Goal: Task Accomplishment & Management: Use online tool/utility

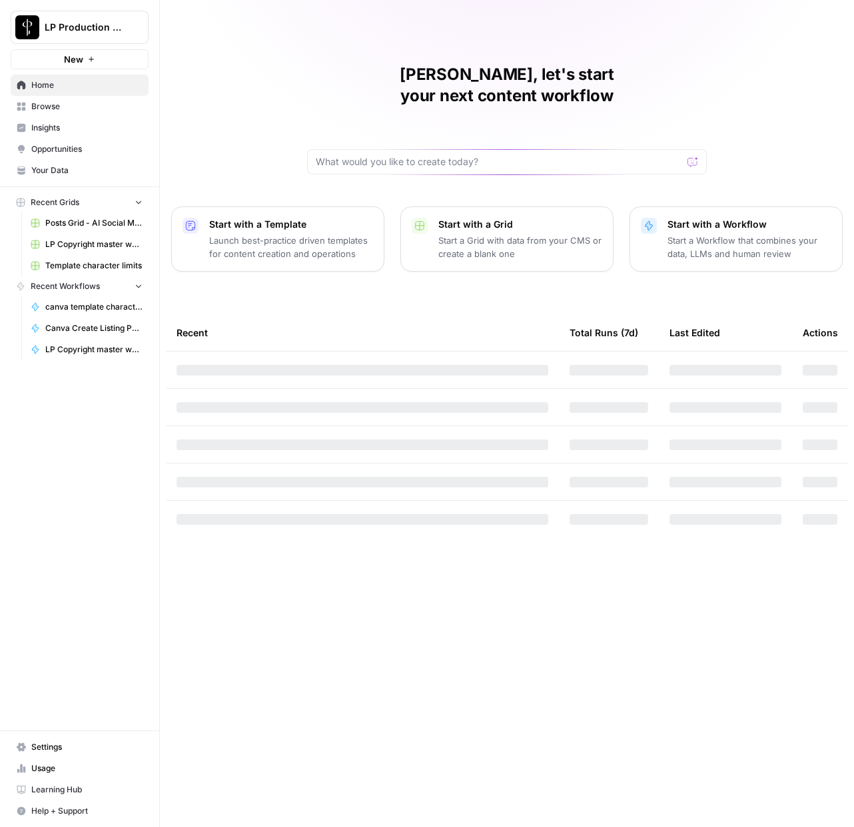
click at [52, 99] on link "Browse" at bounding box center [80, 106] width 138 height 21
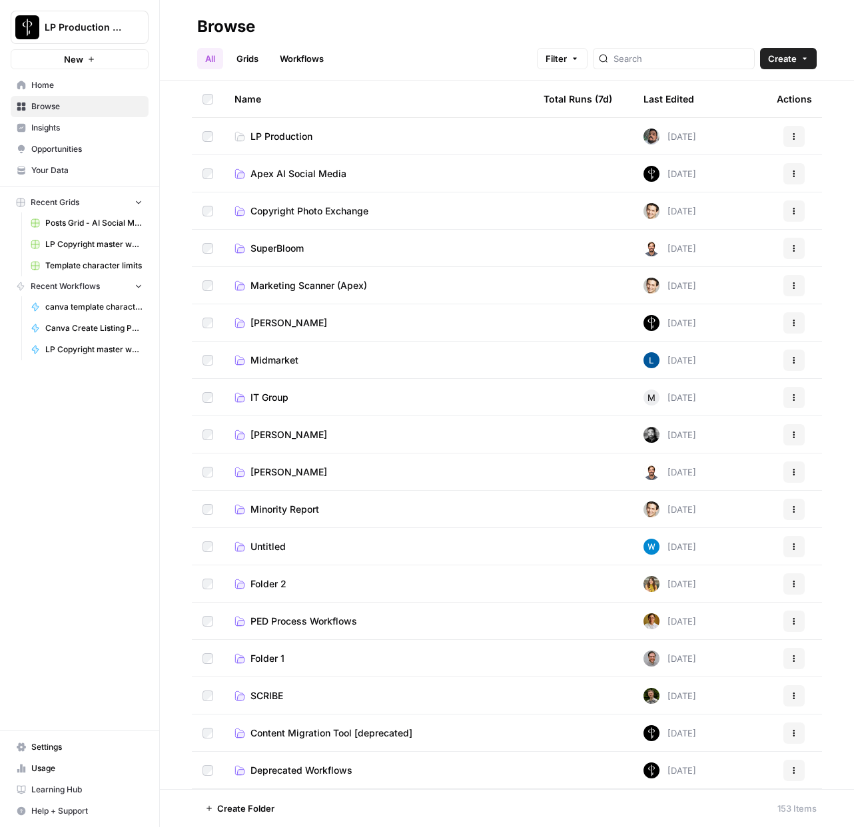
click at [275, 180] on span "Apex AI Social Media" at bounding box center [298, 173] width 96 height 13
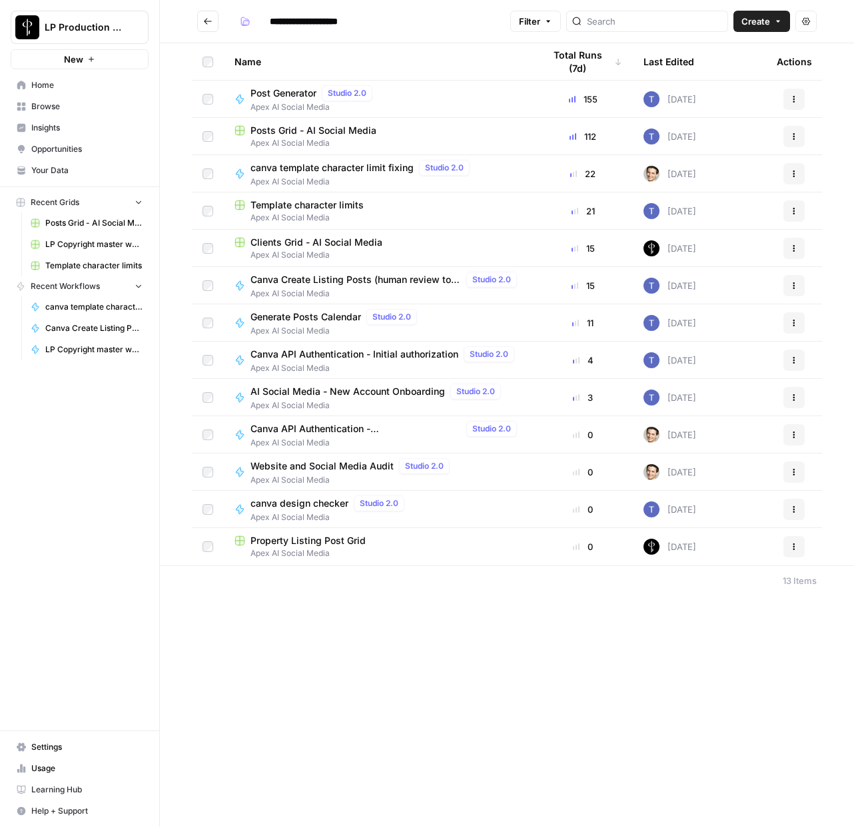
click at [282, 242] on span "Clients Grid - AI Social Media" at bounding box center [316, 242] width 132 height 13
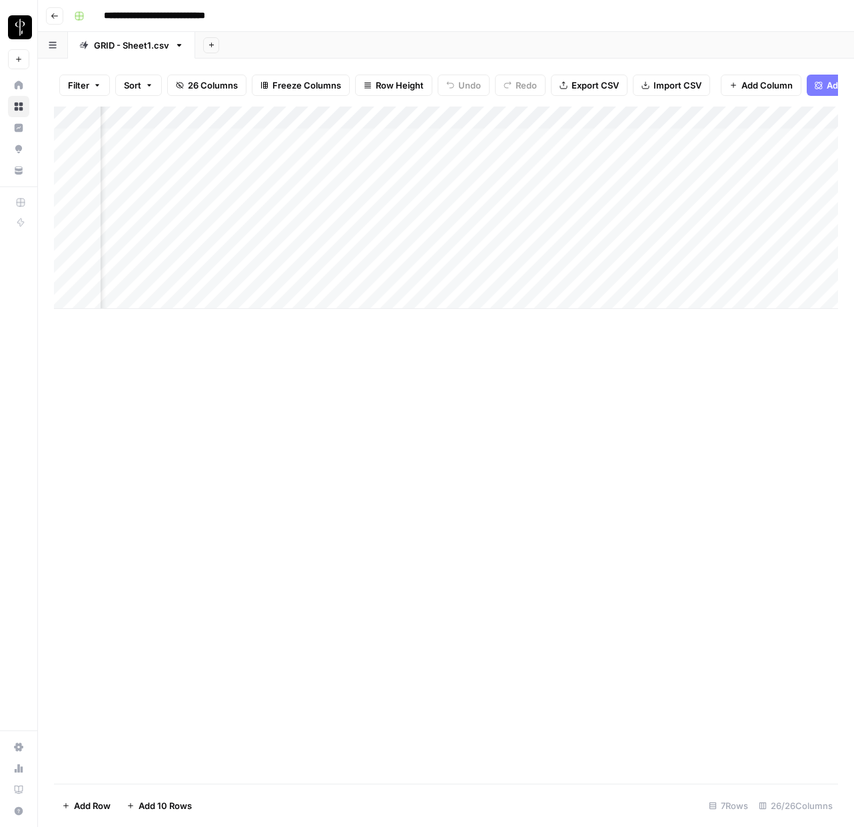
scroll to position [0, 1044]
click at [494, 138] on div "Add Column" at bounding box center [446, 208] width 784 height 202
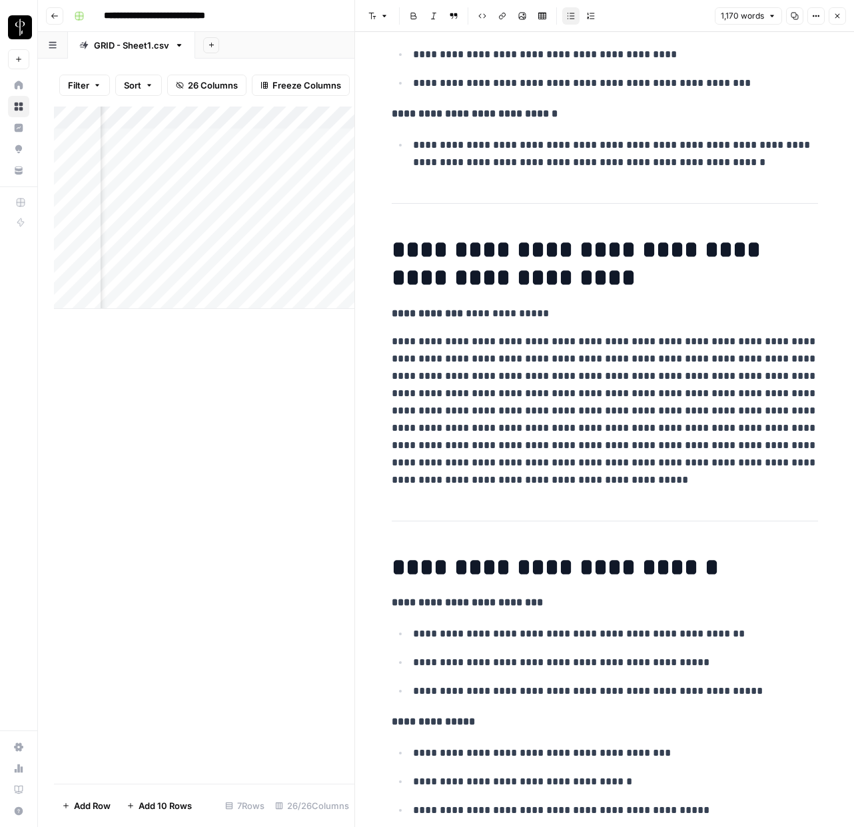
scroll to position [1587, 0]
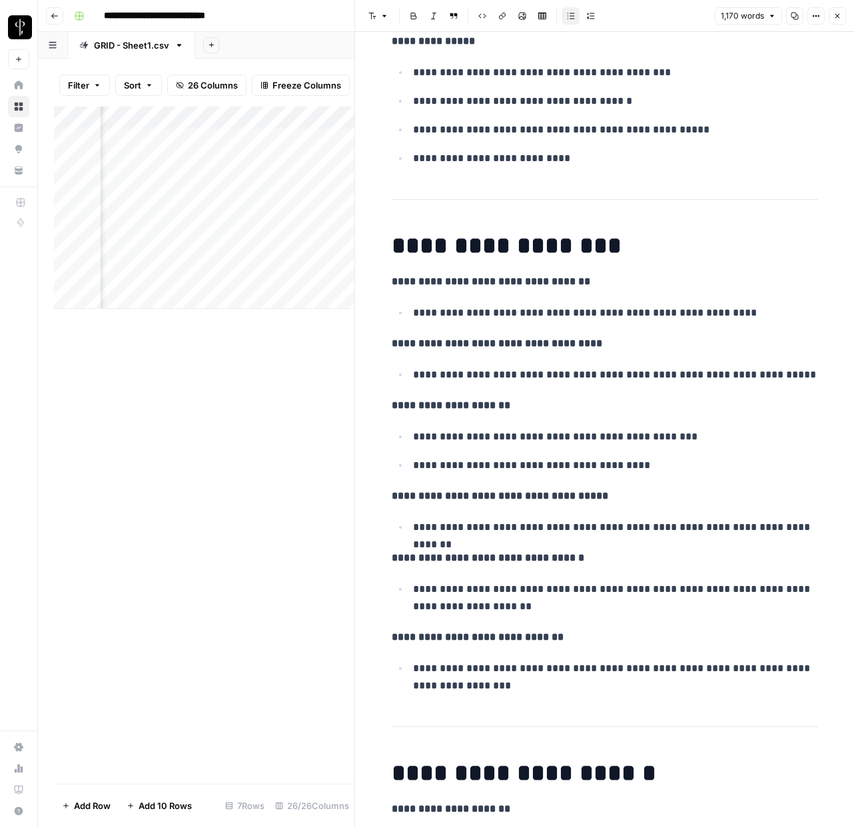
scroll to position [2291, 0]
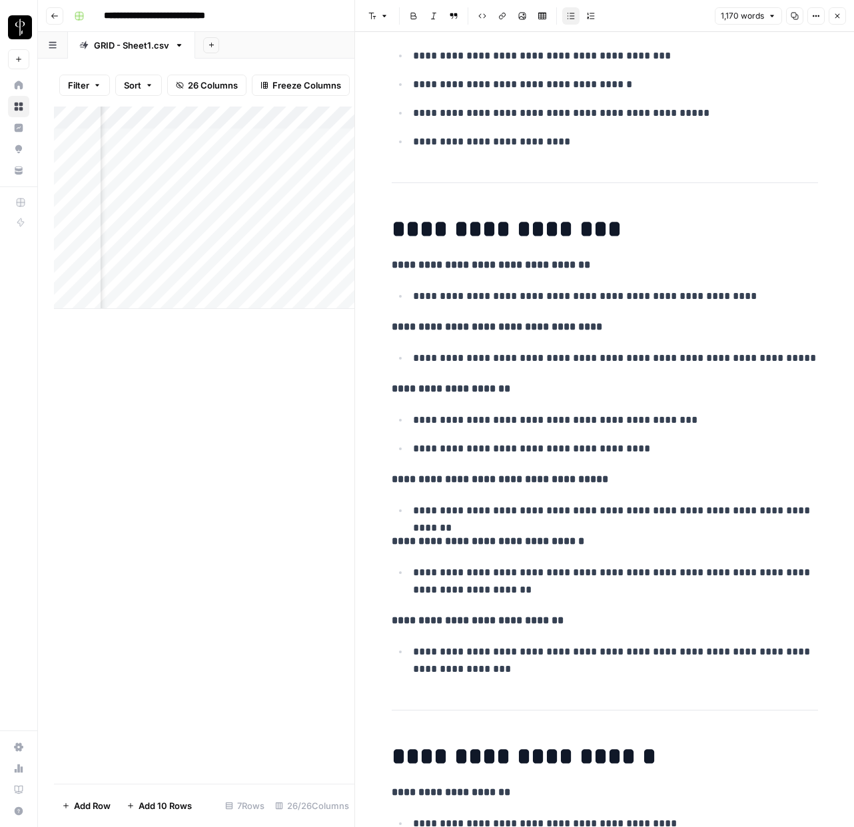
click at [580, 232] on h1 "**********" at bounding box center [605, 229] width 426 height 28
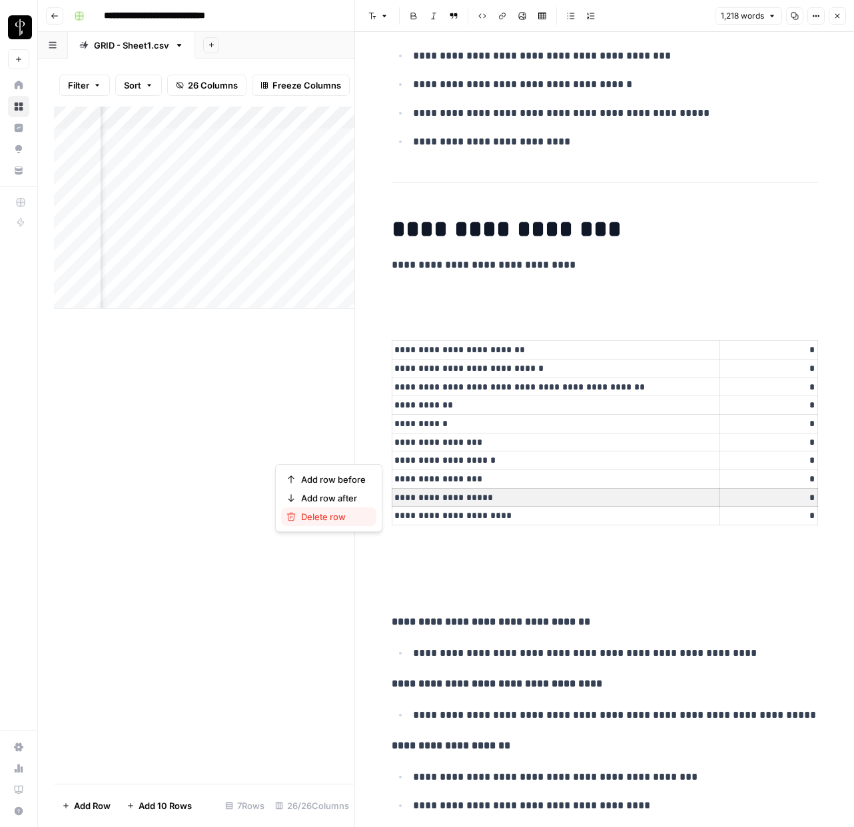
click at [332, 518] on span "Delete row" at bounding box center [333, 516] width 65 height 13
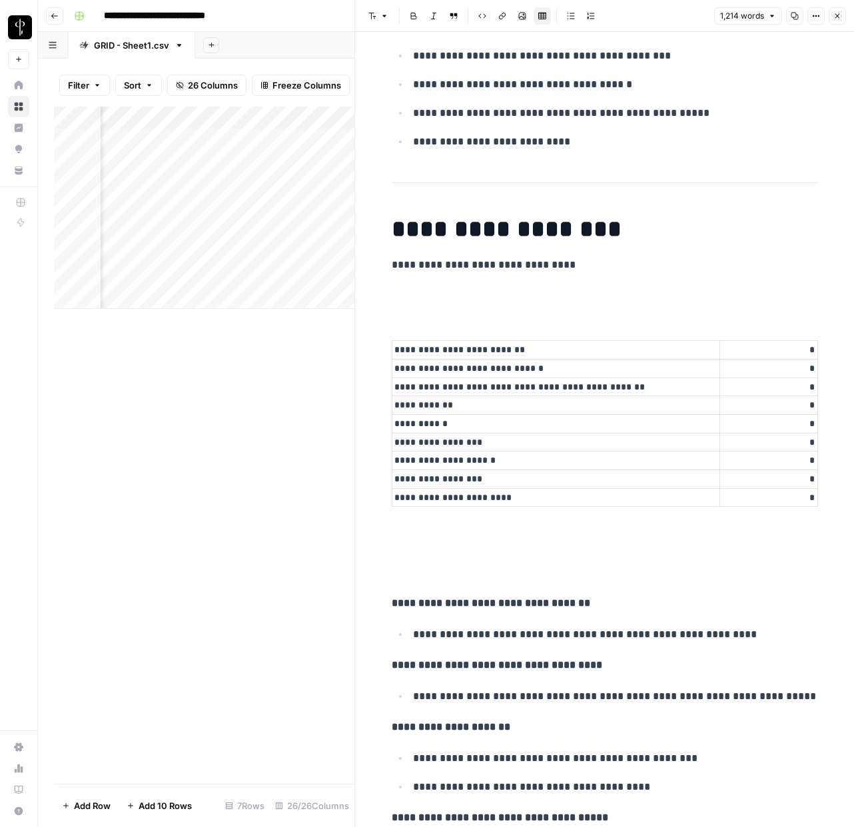
click at [474, 520] on div "**********" at bounding box center [605, 708] width 442 height 5891
click at [427, 289] on p "**********" at bounding box center [605, 282] width 426 height 52
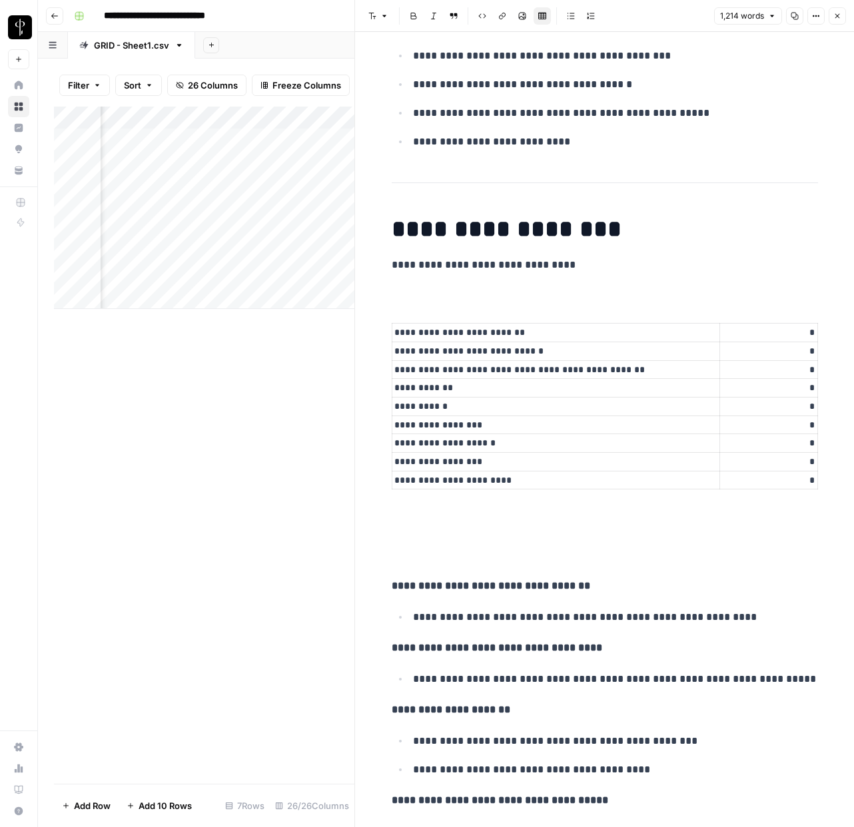
click at [57, 17] on icon "button" at bounding box center [55, 16] width 8 height 8
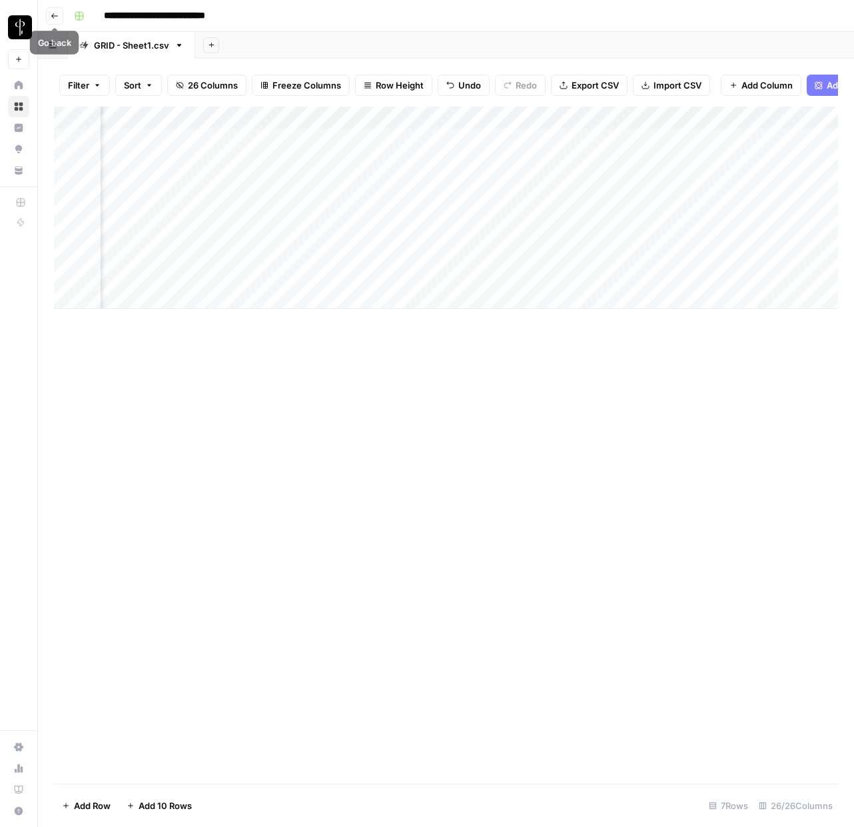
click at [57, 19] on icon "button" at bounding box center [55, 16] width 8 height 8
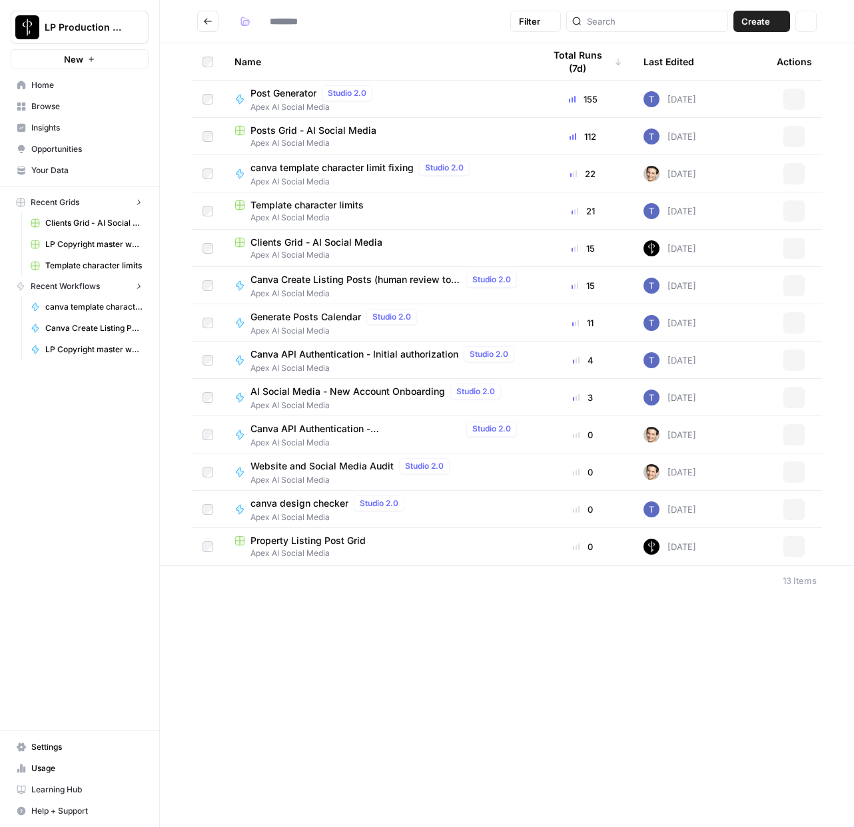
type input "**********"
click at [295, 140] on span "Apex AI Social Media" at bounding box center [378, 143] width 288 height 12
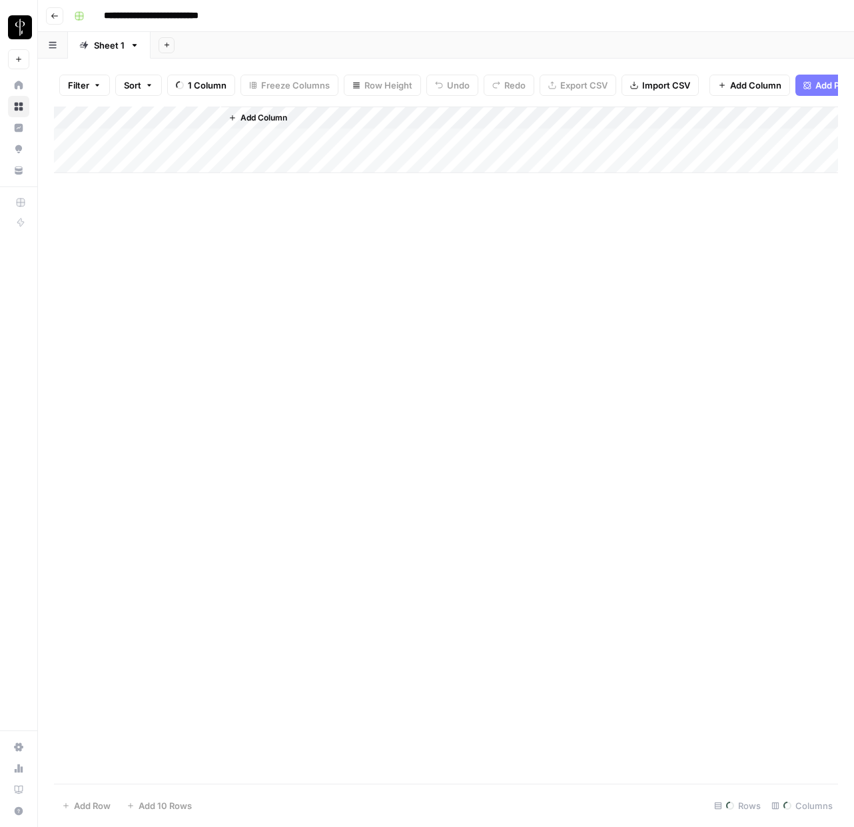
click at [87, 87] on span "Filter" at bounding box center [78, 85] width 21 height 13
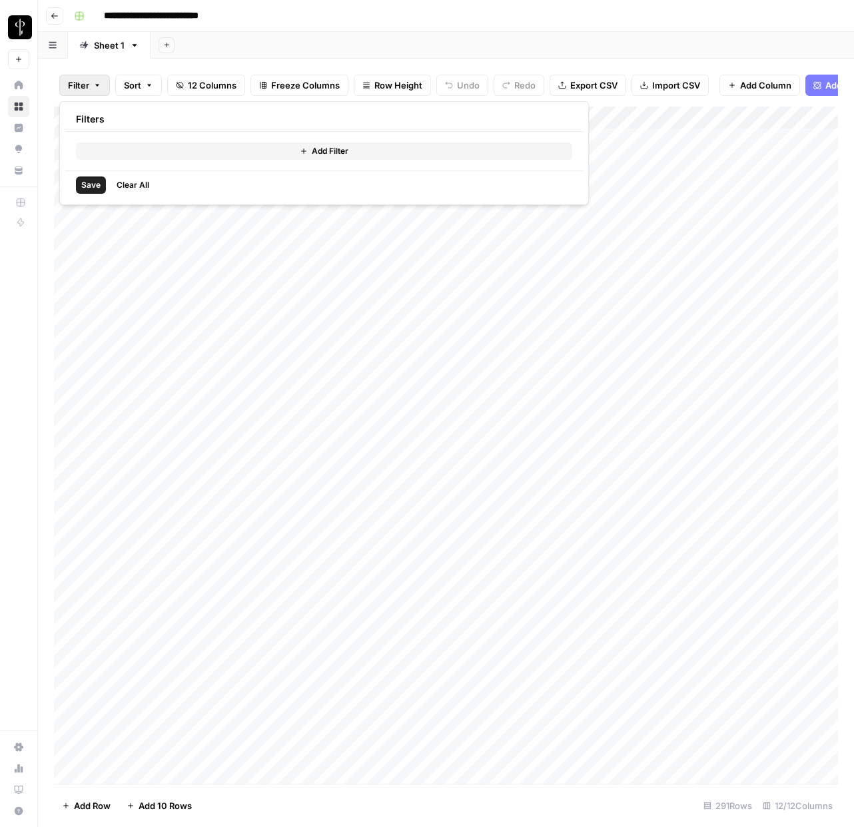
click at [161, 148] on button "Add Filter" at bounding box center [324, 151] width 496 height 17
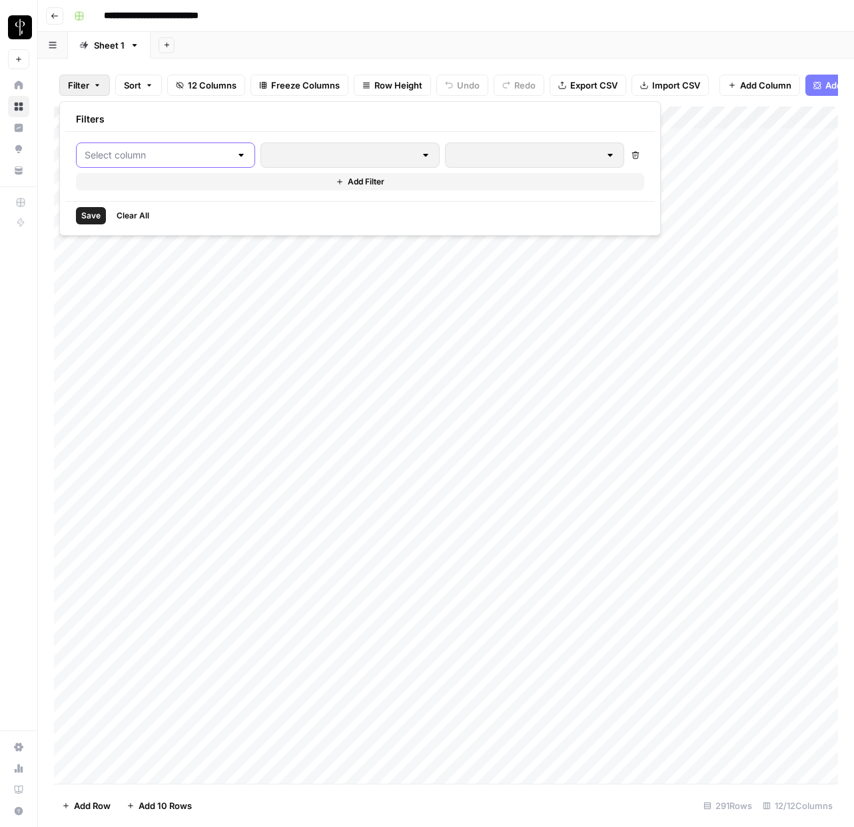
click at [120, 149] on input "text" at bounding box center [158, 155] width 146 height 13
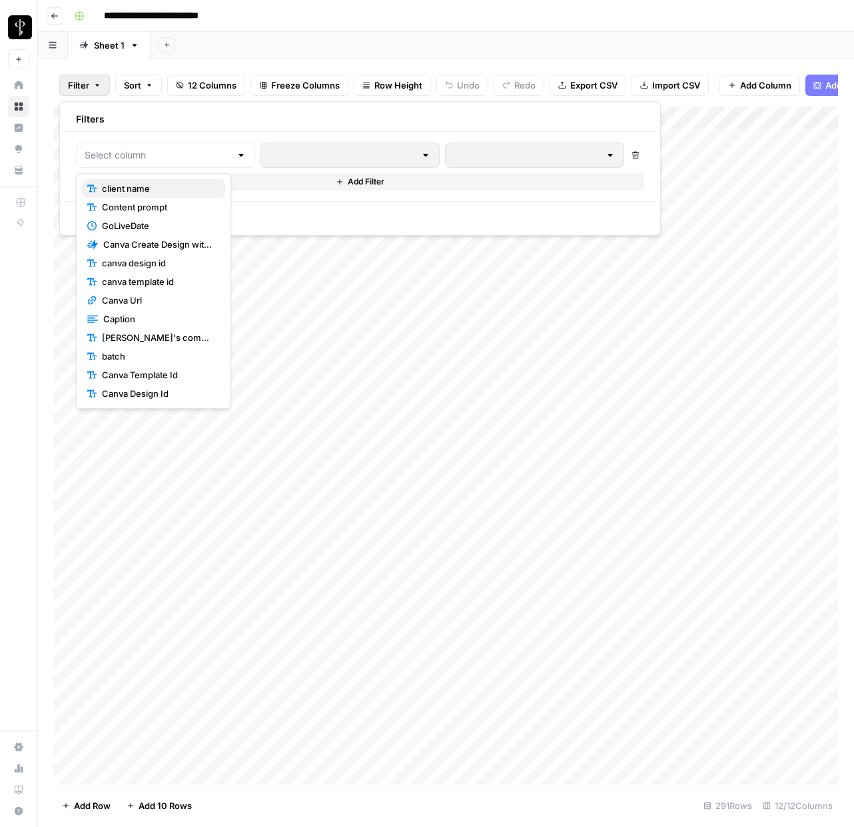
click at [163, 183] on span "client name" at bounding box center [158, 188] width 113 height 13
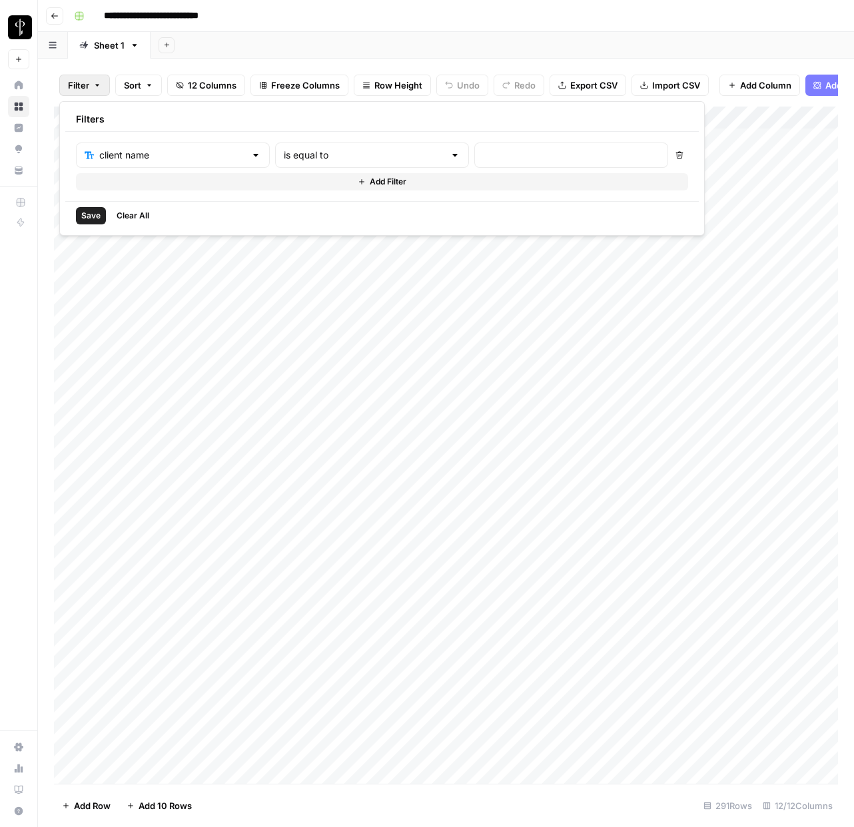
click at [474, 164] on div at bounding box center [571, 155] width 194 height 25
type input "[PERSON_NAME]"
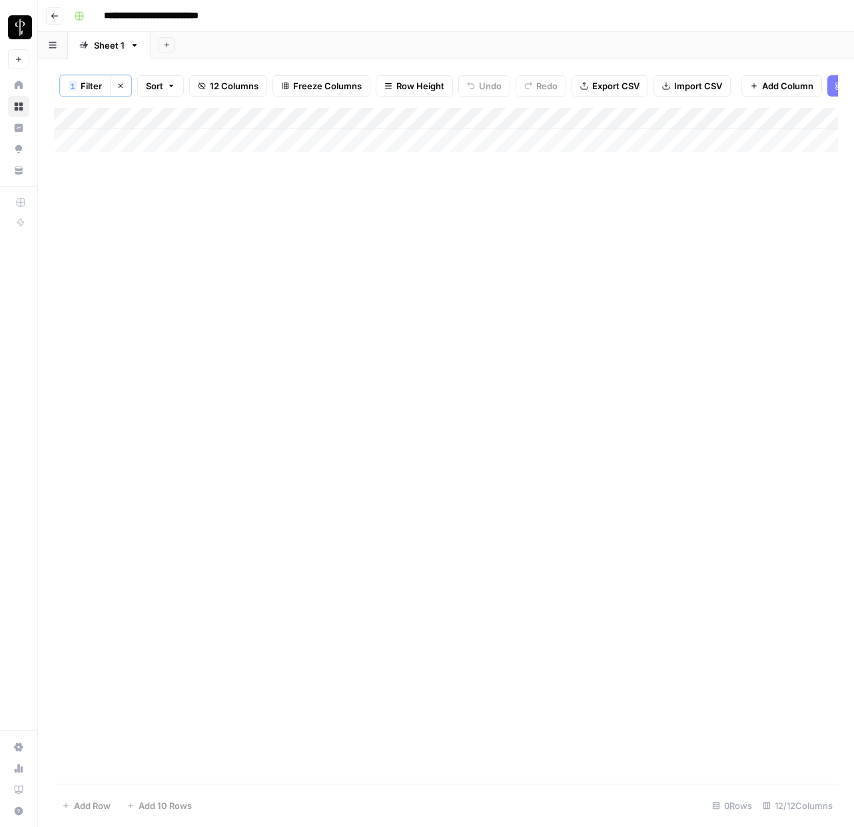
click at [440, 23] on div "**********" at bounding box center [455, 15] width 772 height 21
click at [101, 85] on span "Filter" at bounding box center [91, 85] width 21 height 13
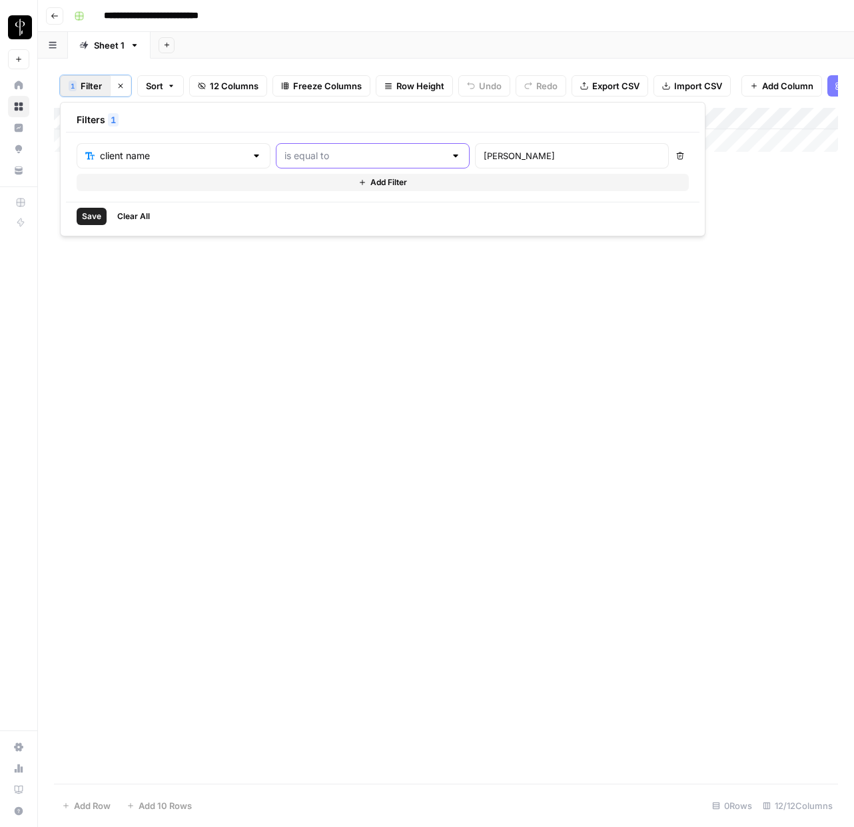
click at [325, 155] on input "text" at bounding box center [364, 155] width 161 height 13
click at [280, 221] on span "contains" at bounding box center [311, 226] width 127 height 13
type input "contains"
click at [101, 218] on span "Save" at bounding box center [91, 216] width 19 height 12
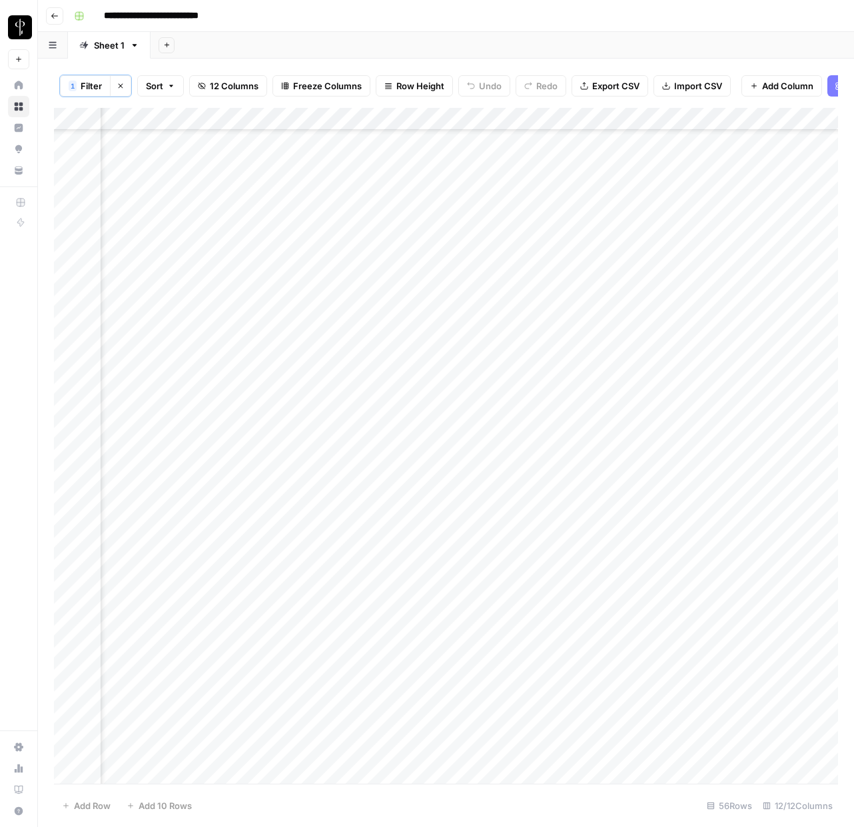
scroll to position [605, 574]
